Goal: Subscribe to service/newsletter

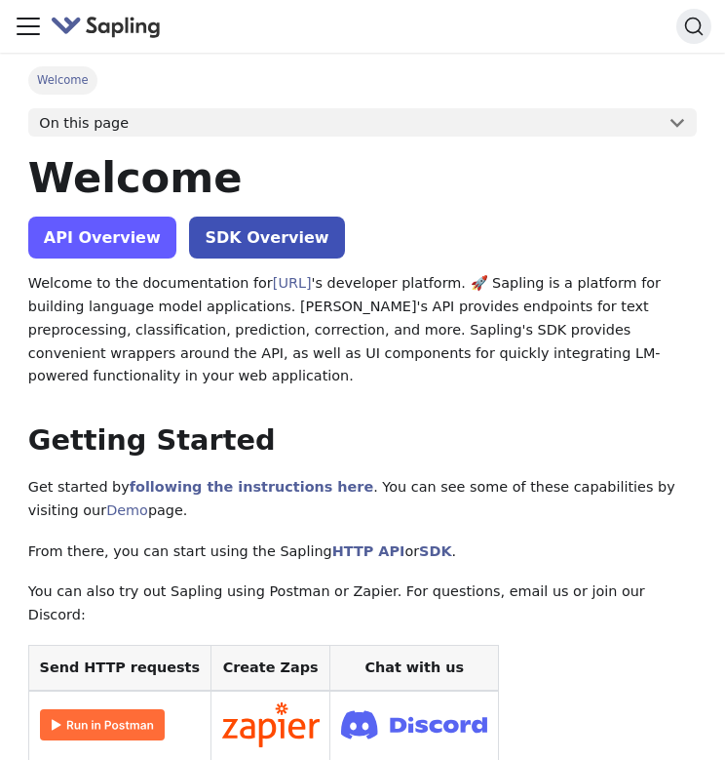
click at [113, 235] on link "API Overview" at bounding box center [102, 237] width 148 height 42
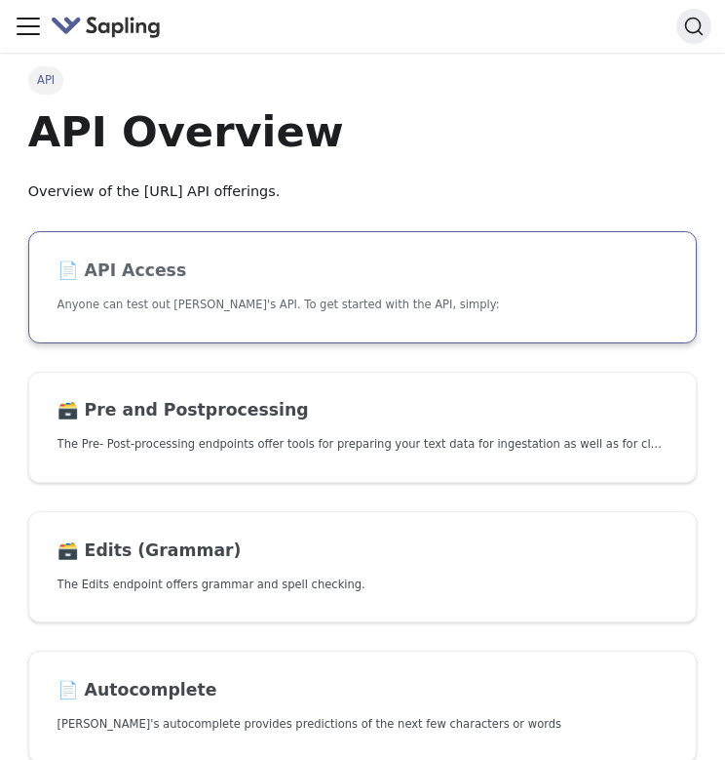
click at [136, 266] on h2 "📄️ API Access" at bounding box center [363, 270] width 611 height 21
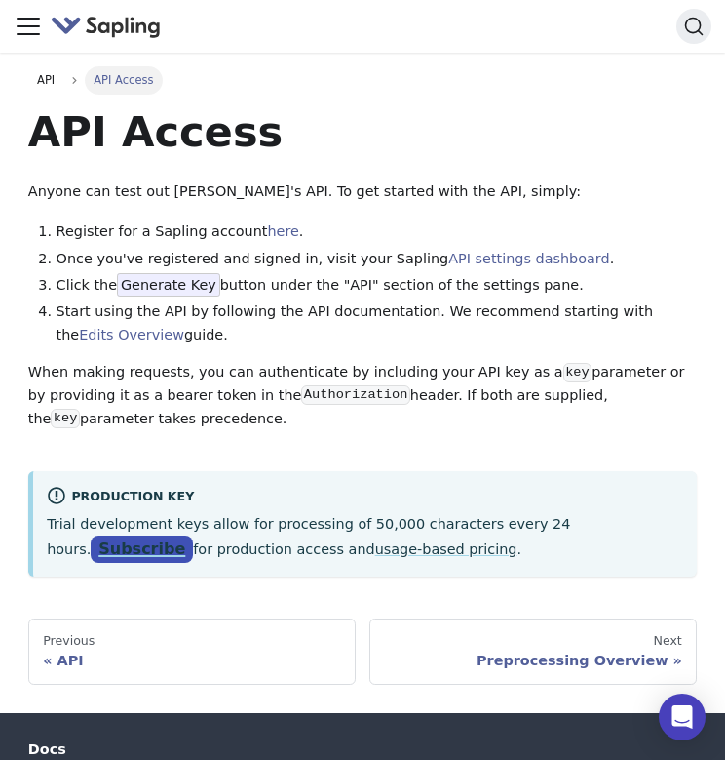
click at [193, 535] on link "Subscribe" at bounding box center [142, 549] width 102 height 28
